Goal: Information Seeking & Learning: Learn about a topic

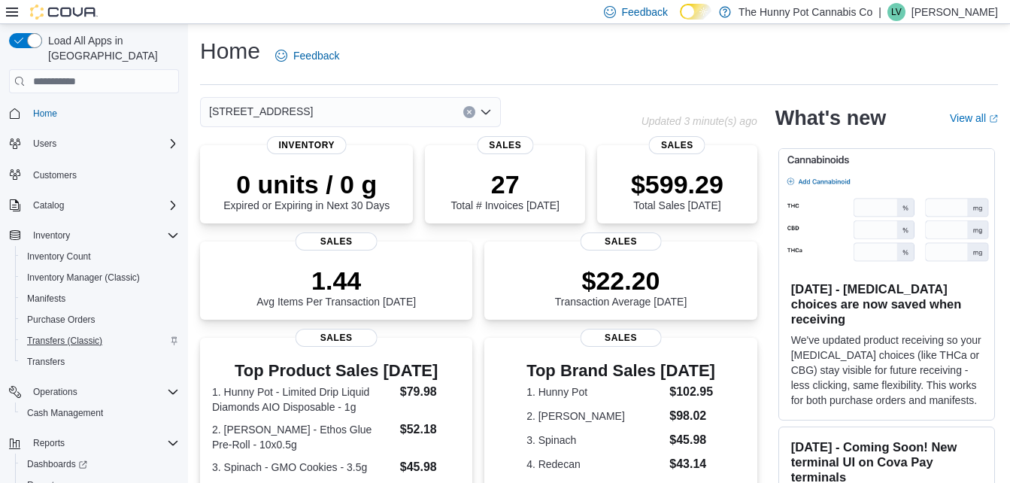
scroll to position [40, 0]
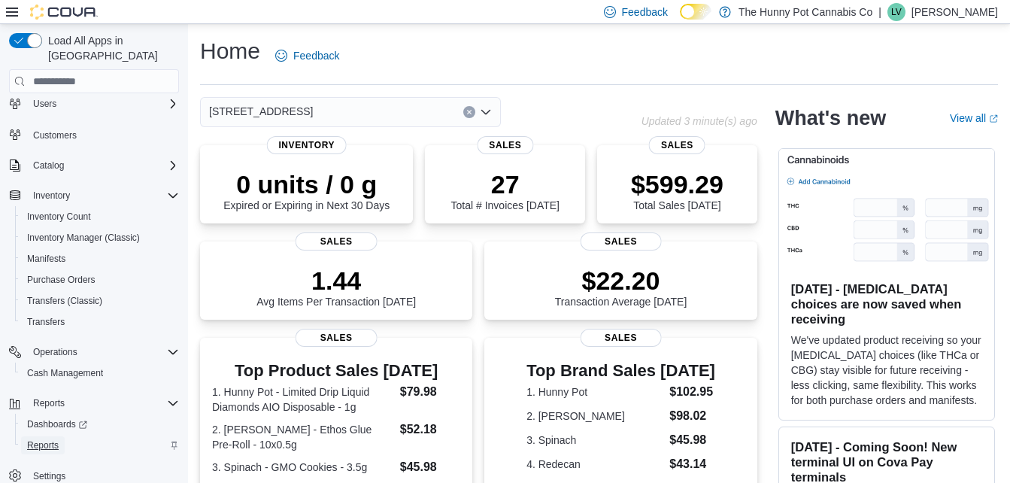
click at [56, 439] on span "Reports" at bounding box center [43, 445] width 32 height 12
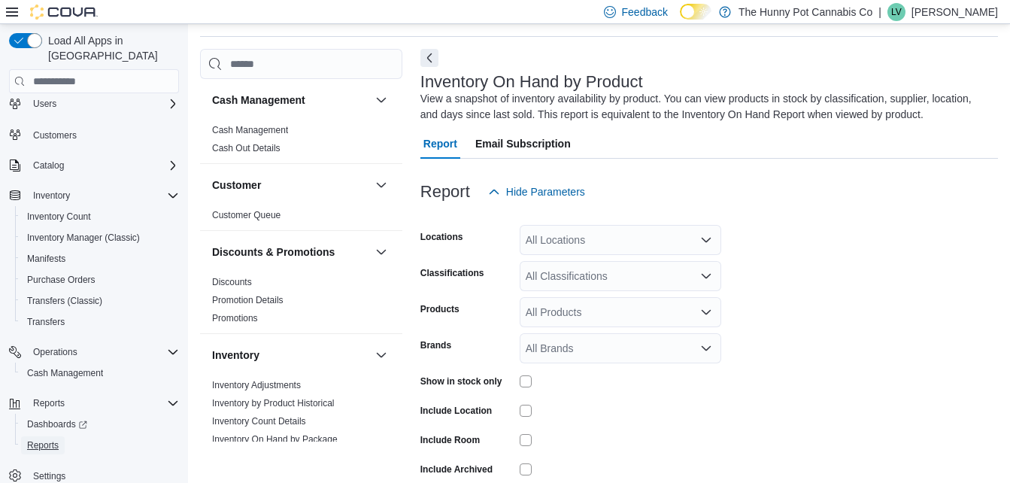
scroll to position [50, 0]
